Goal: Use online tool/utility: Utilize a website feature to perform a specific function

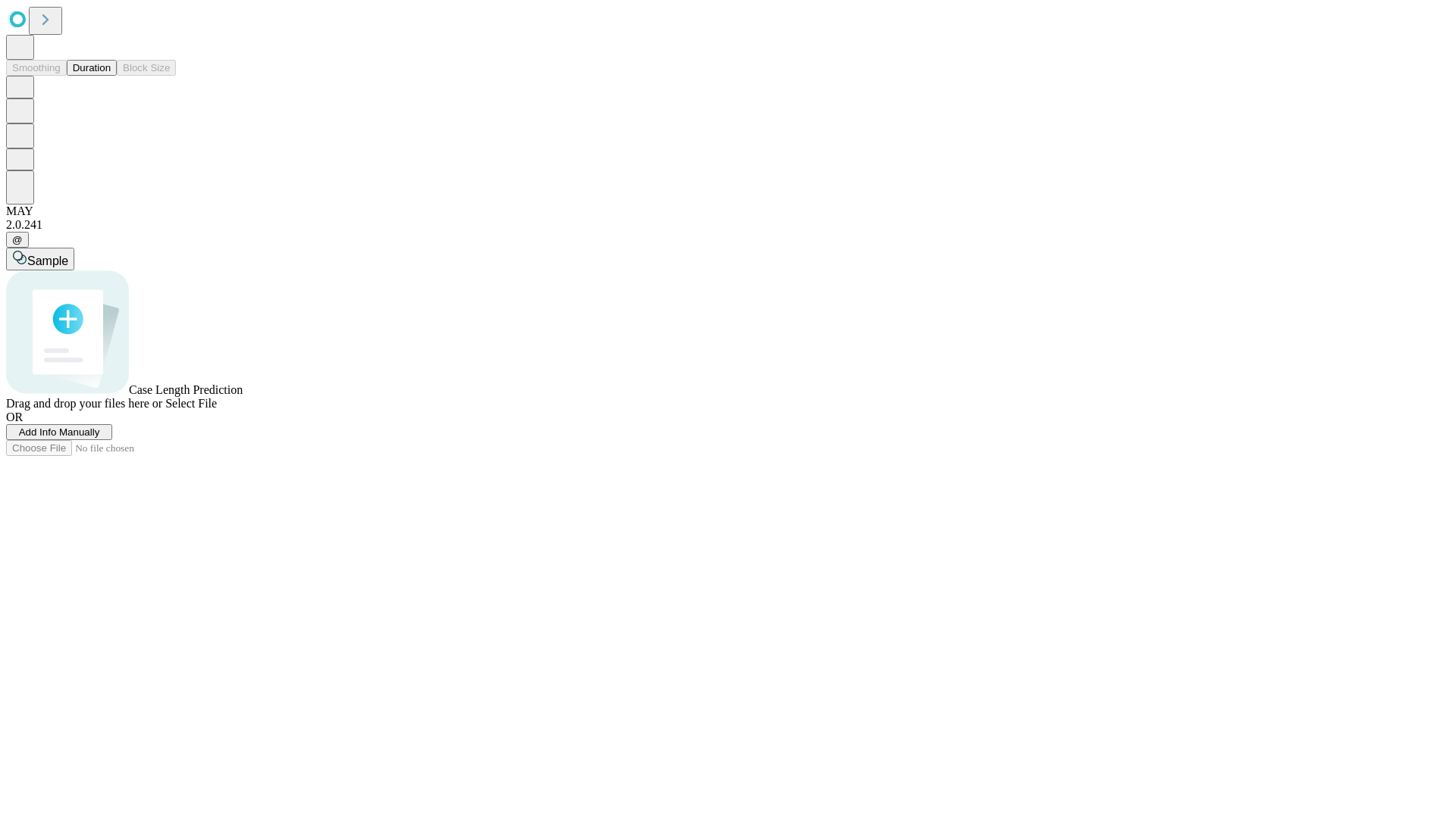
click at [111, 76] on button "Duration" at bounding box center [91, 68] width 50 height 16
click at [216, 410] on span "Select File" at bounding box center [191, 403] width 51 height 13
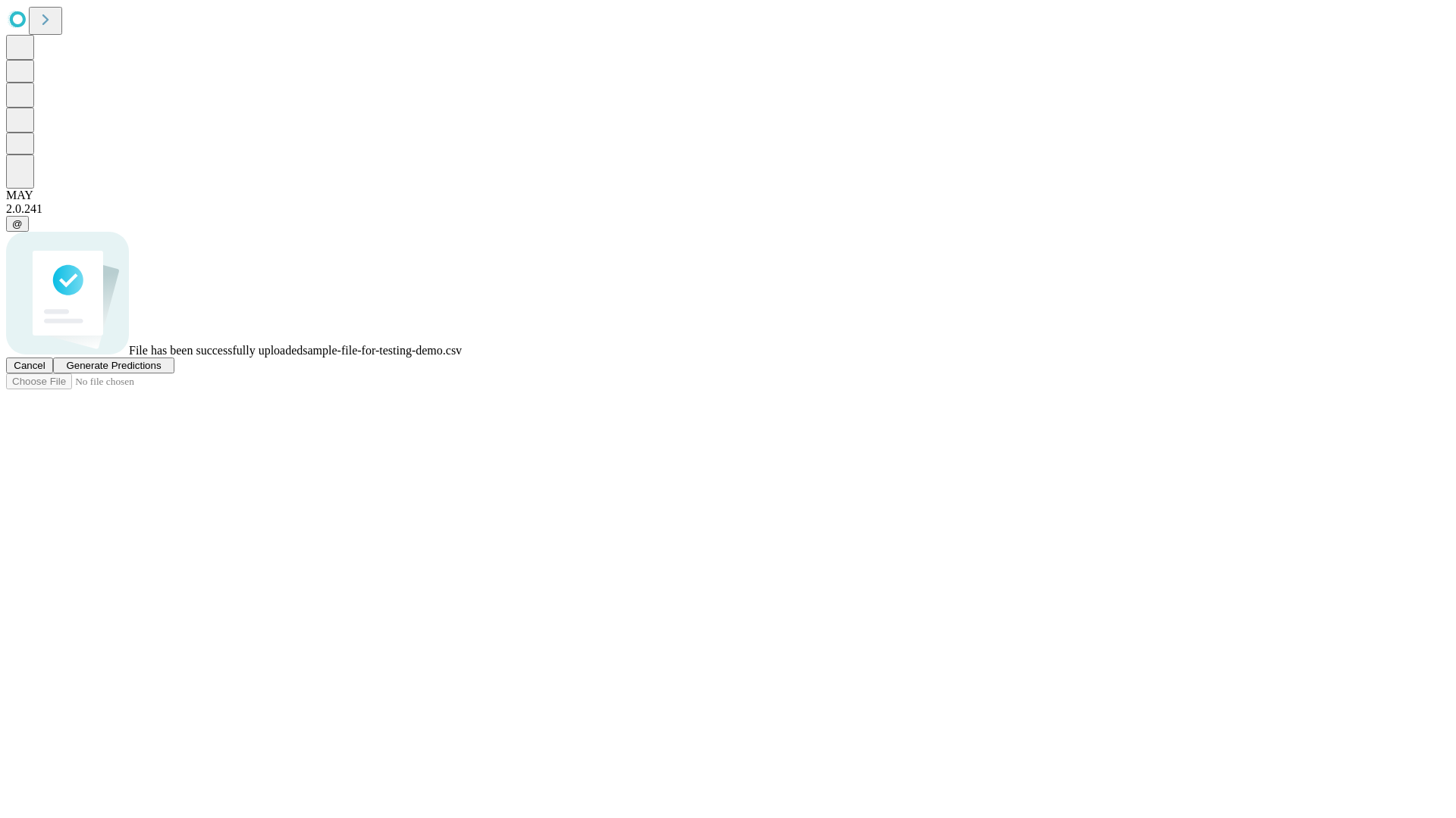
click at [161, 371] on span "Generate Predictions" at bounding box center [114, 366] width 95 height 12
